Goal: Navigation & Orientation: Find specific page/section

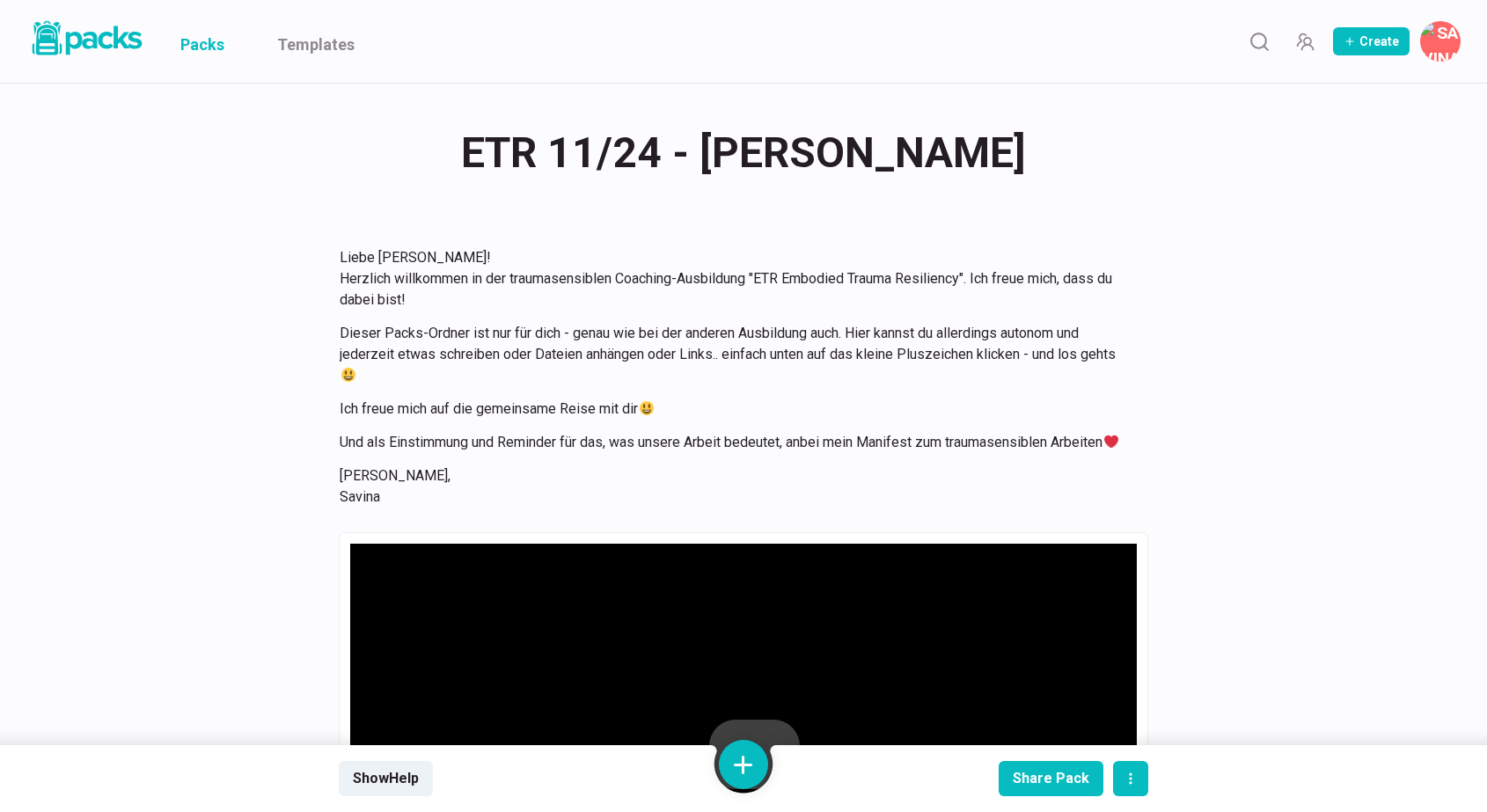
click at [201, 35] on link "Packs" at bounding box center [202, 41] width 44 height 83
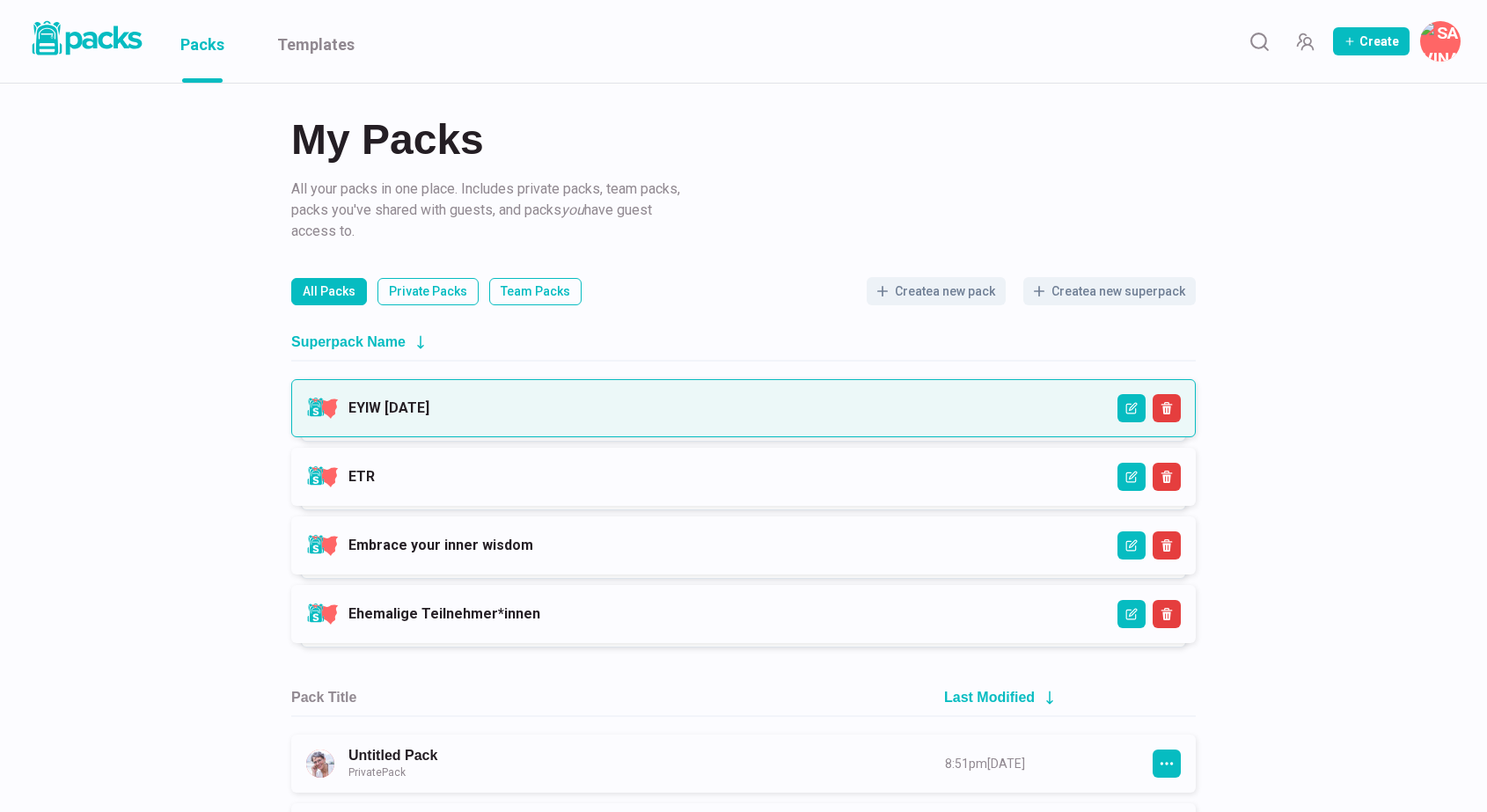
click at [429, 408] on link "EYIW [DATE]" at bounding box center [389, 407] width 81 height 17
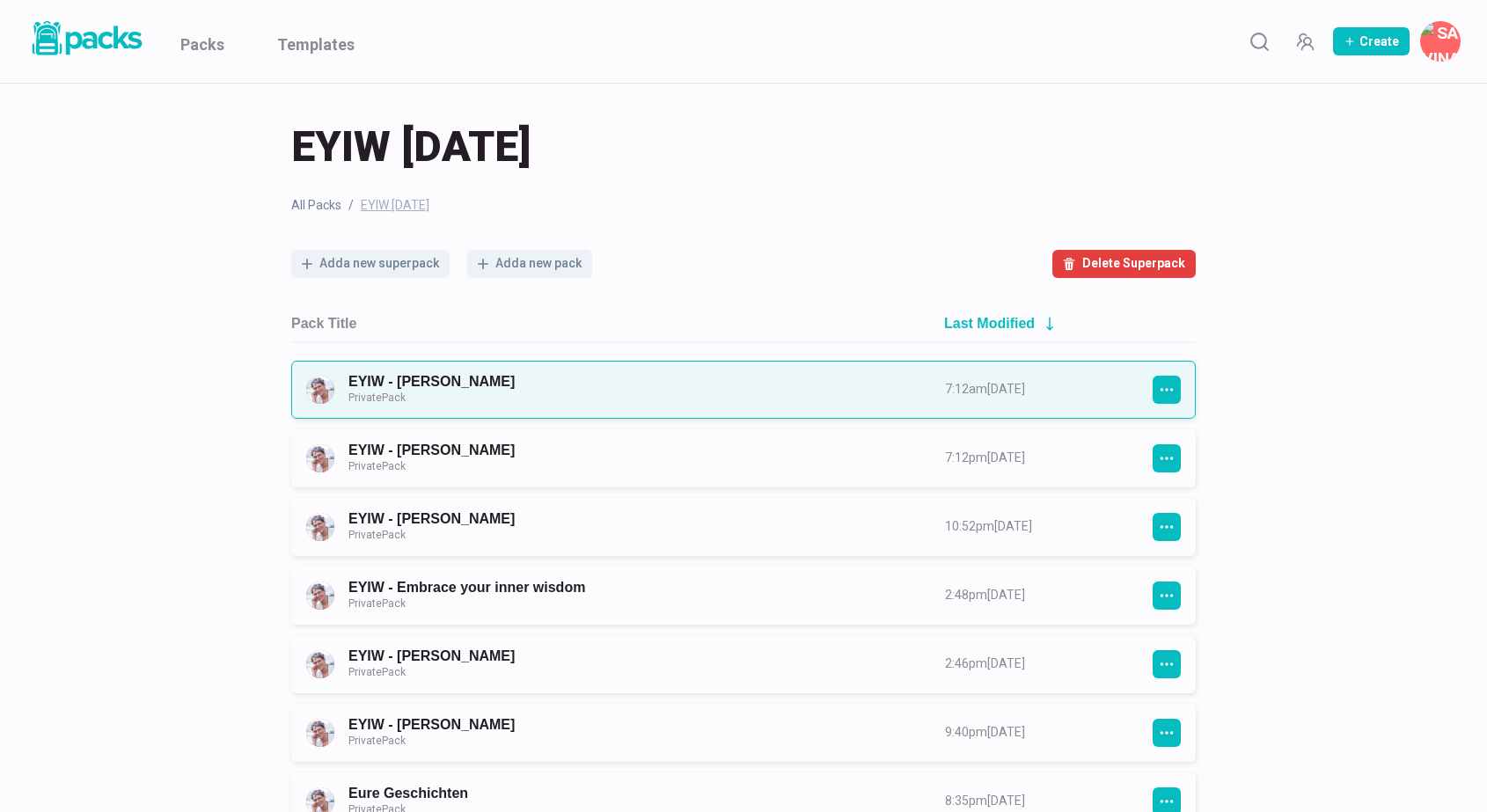
click at [612, 388] on link "EYIW - [PERSON_NAME] Private Pack" at bounding box center [631, 389] width 565 height 32
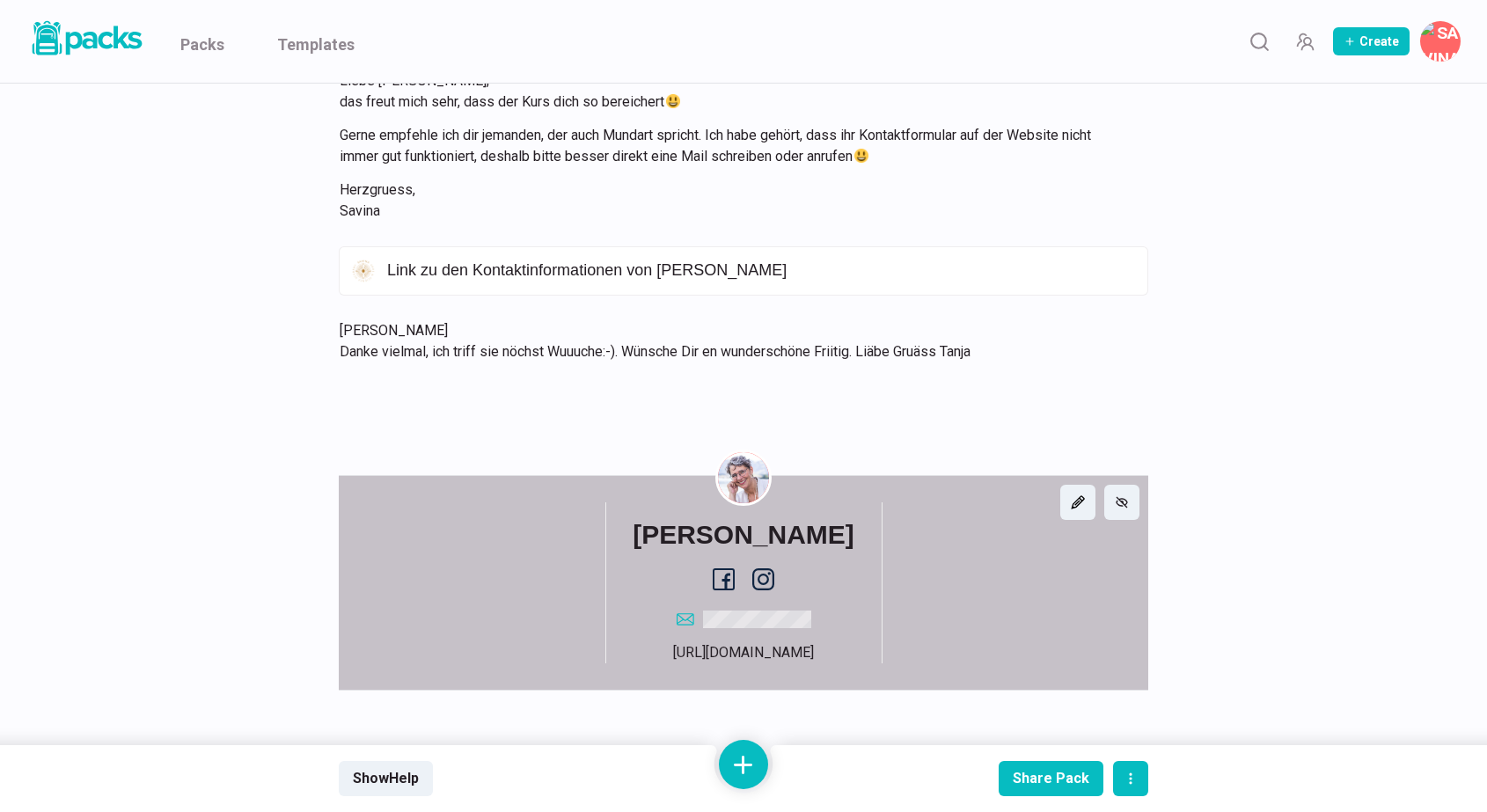
scroll to position [3081, 0]
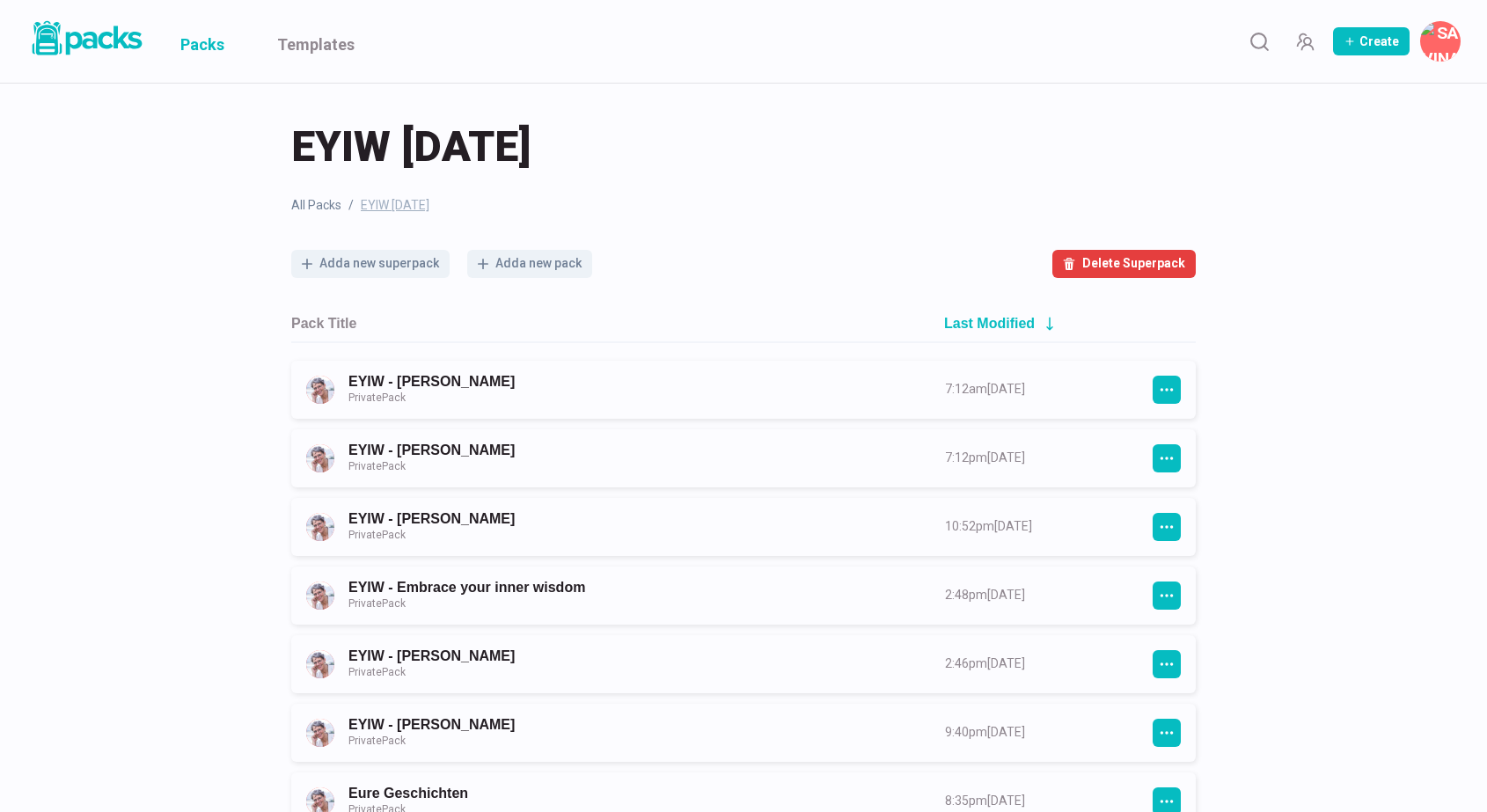
click at [190, 43] on link "Packs" at bounding box center [202, 41] width 44 height 83
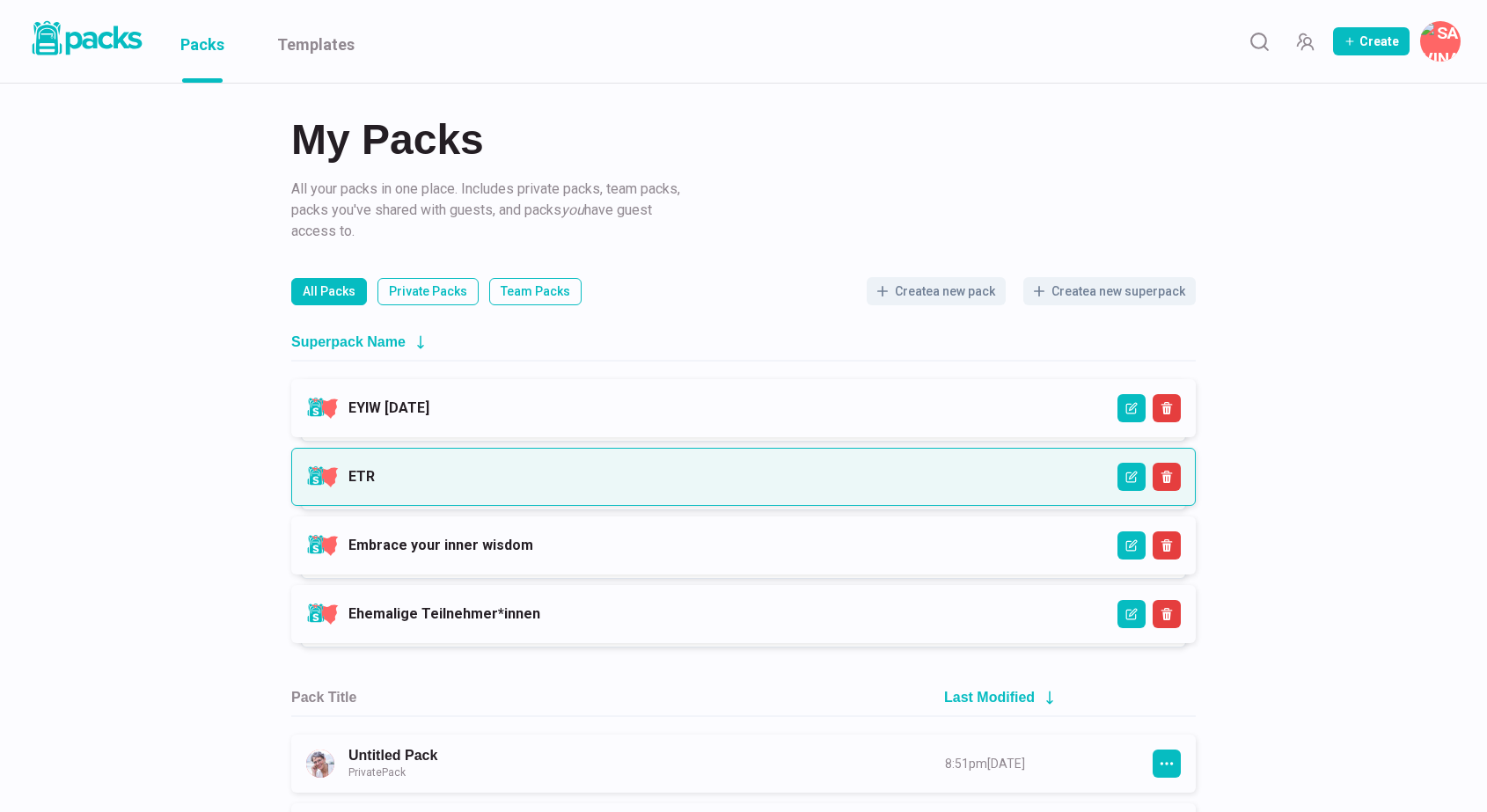
click at [375, 485] on link "ETR" at bounding box center [361, 476] width 27 height 17
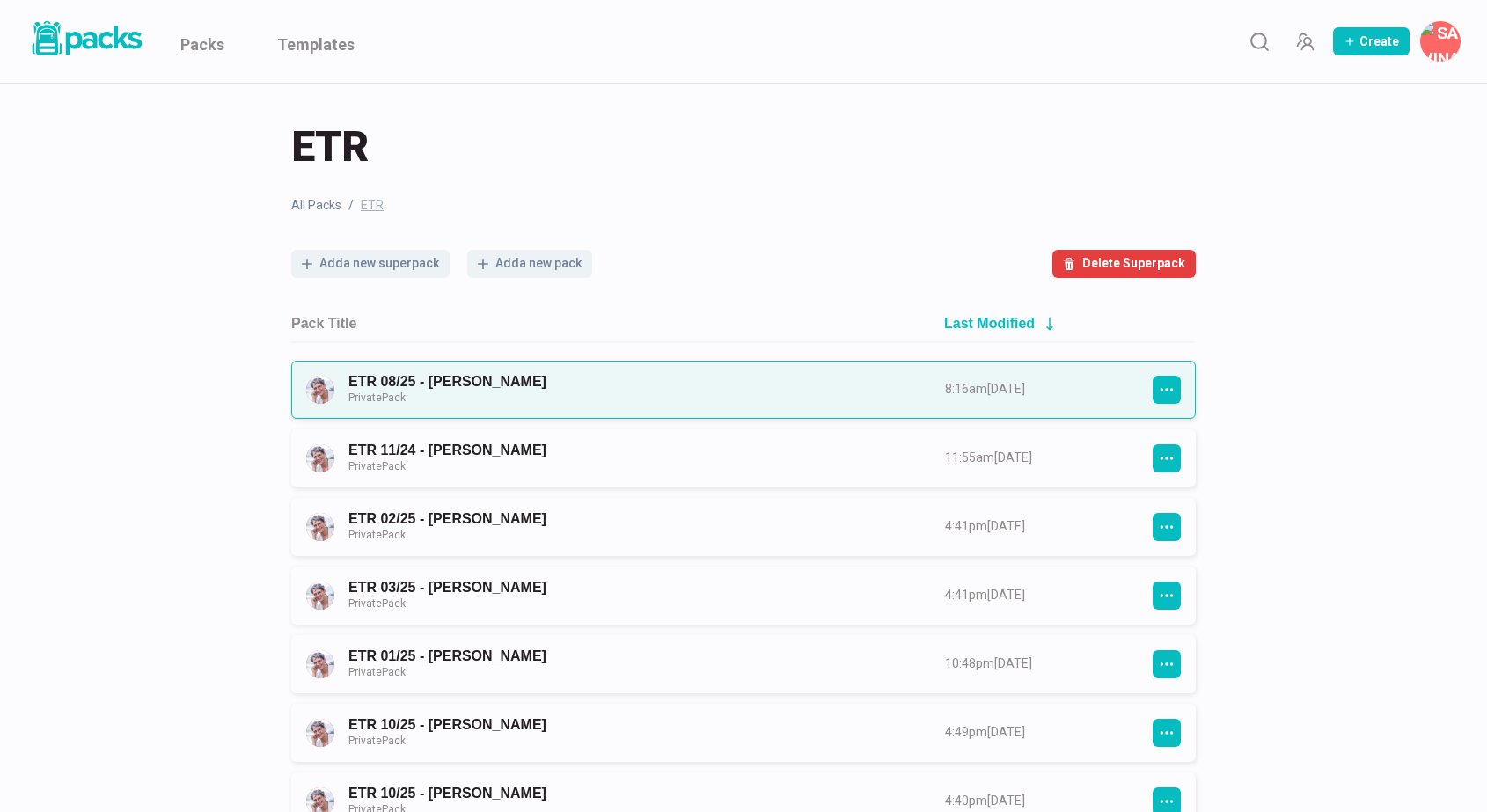
click at [599, 374] on link "ETR 08/25 - [PERSON_NAME] Private Pack" at bounding box center [631, 389] width 565 height 32
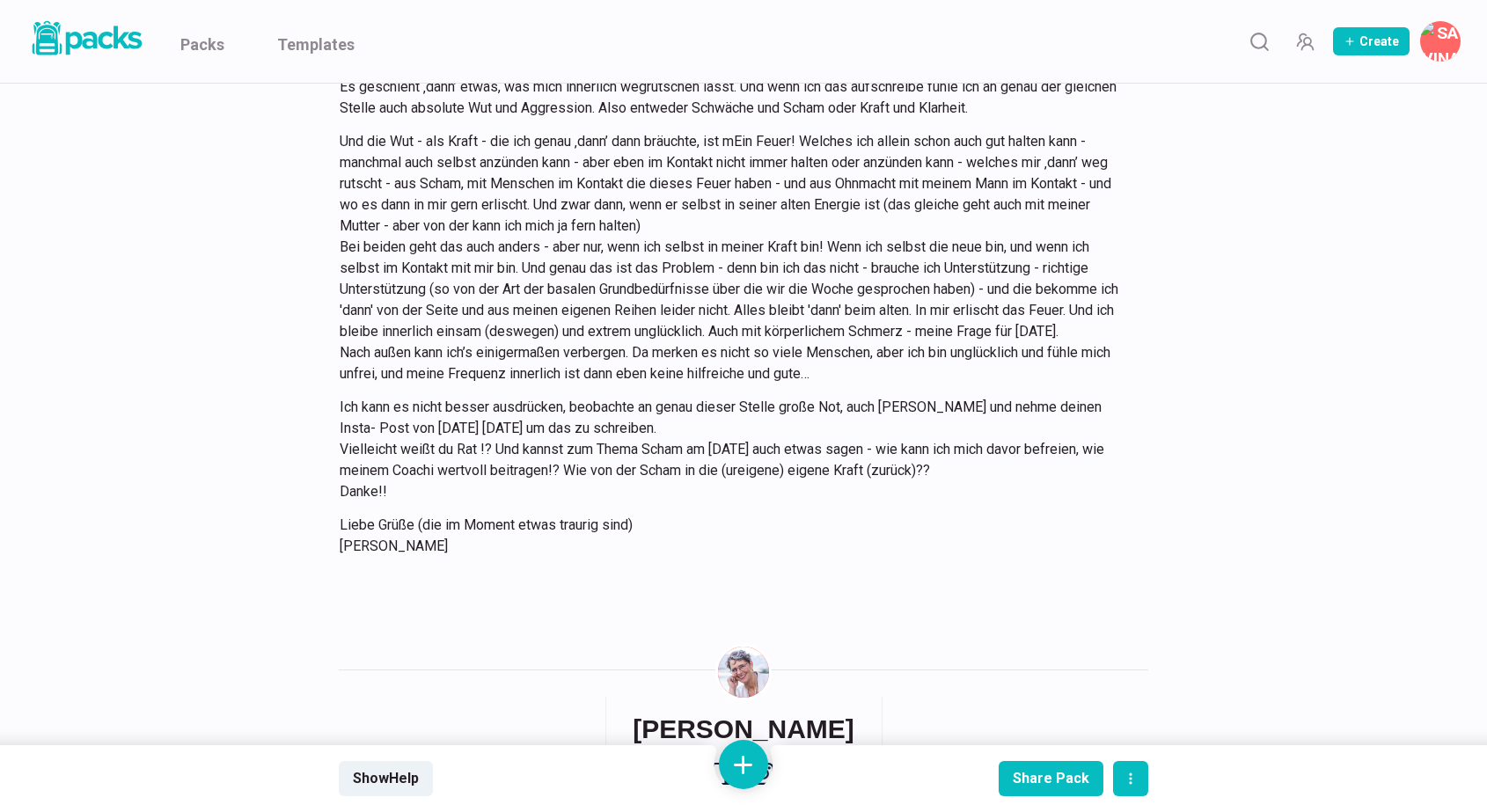
scroll to position [6574, 0]
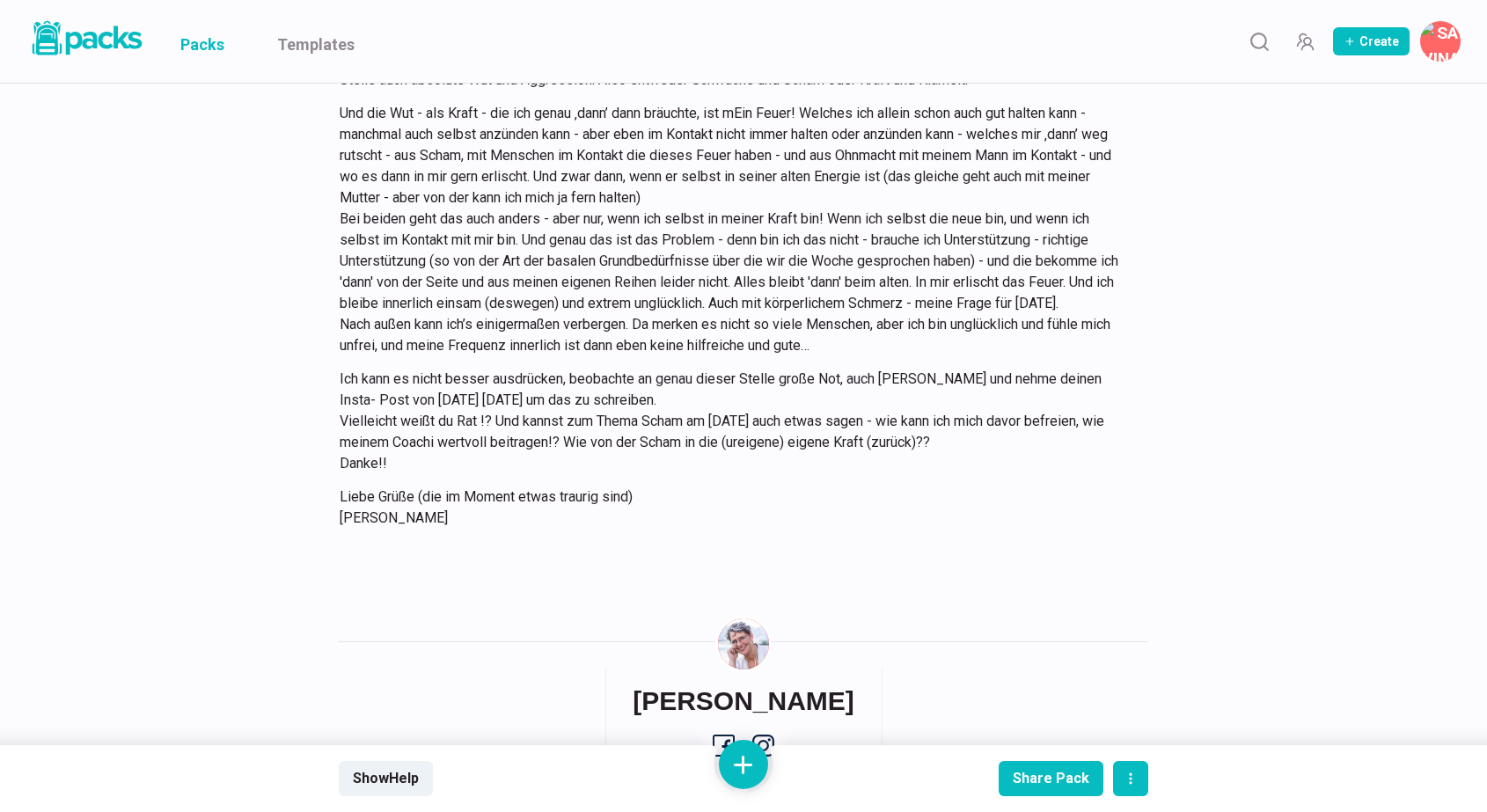
click at [213, 53] on link "Packs" at bounding box center [202, 41] width 44 height 83
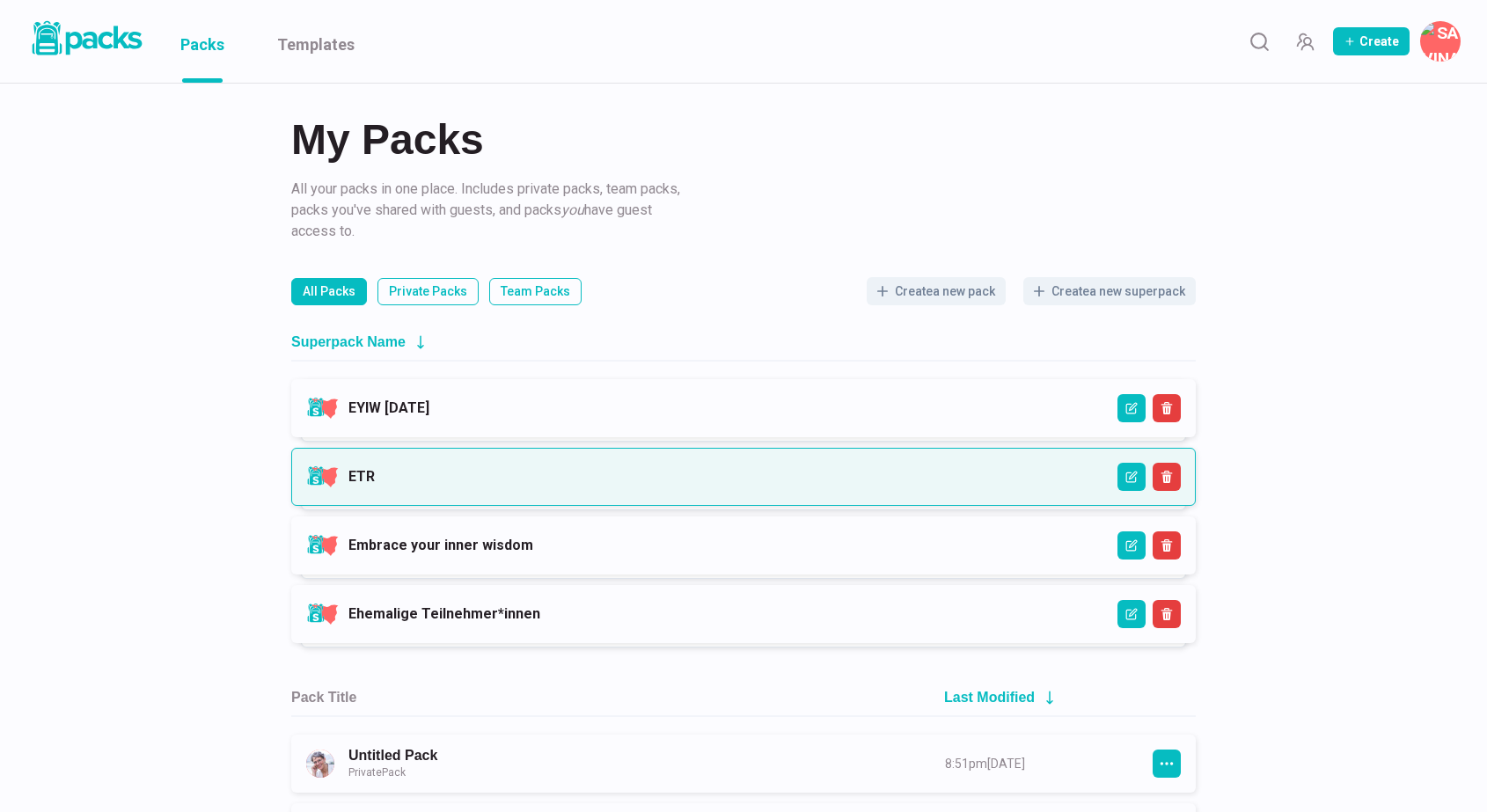
click at [375, 485] on link "ETR" at bounding box center [361, 476] width 27 height 17
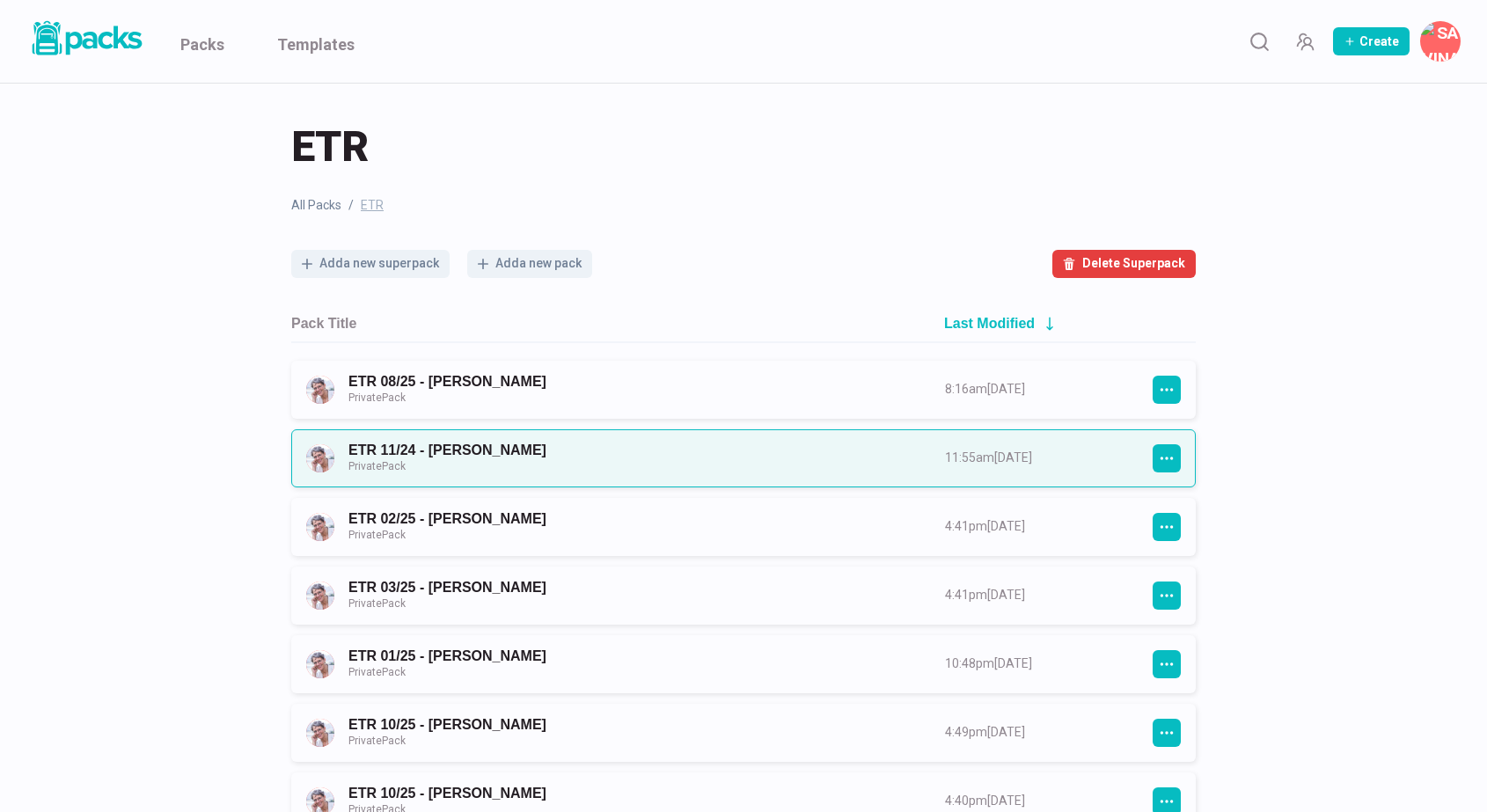
click at [650, 468] on link "ETR 11/24 - [PERSON_NAME] Private Pack" at bounding box center [631, 457] width 565 height 32
